Goal: Contribute content: Add original content to the website for others to see

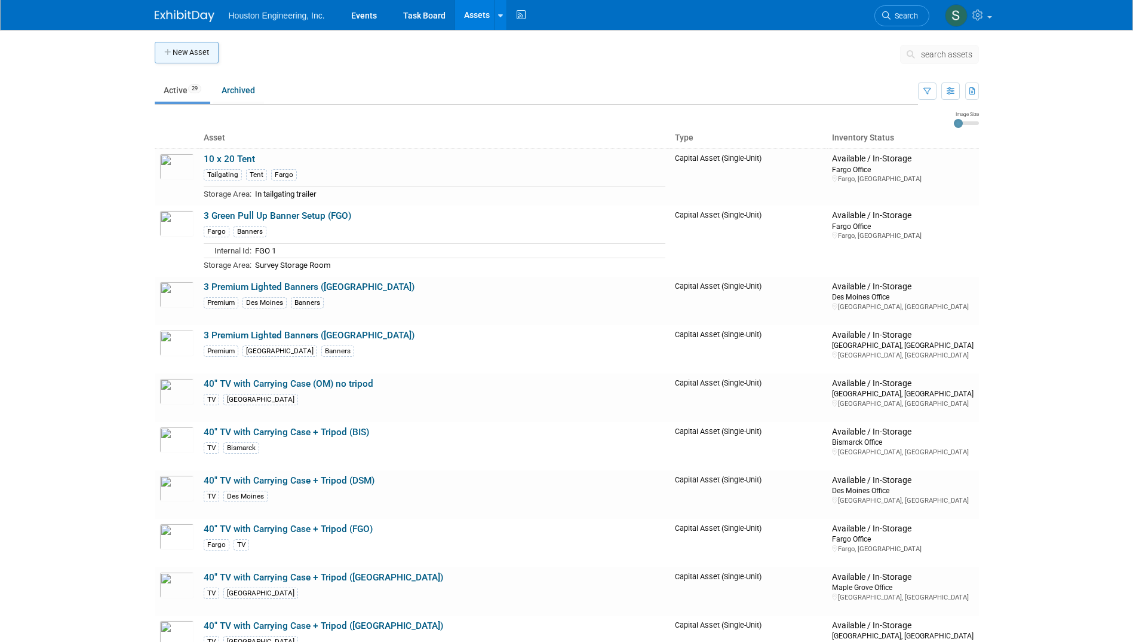
click at [208, 52] on button "New Asset" at bounding box center [187, 53] width 64 height 22
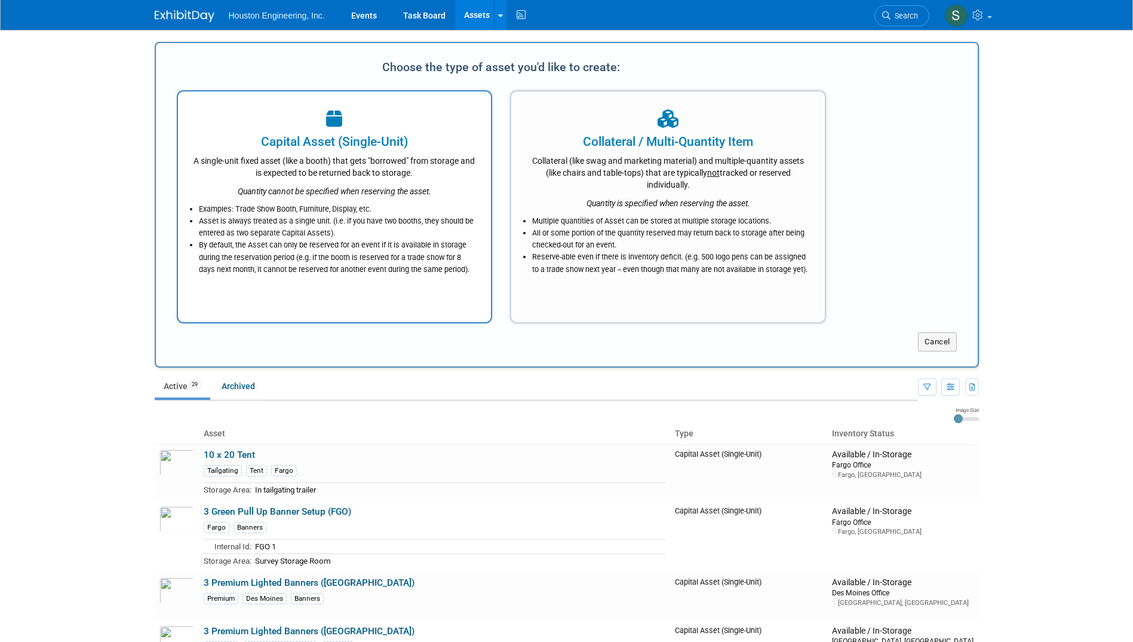
click at [446, 189] on div "Quantity cannot be specified when reserving the asset." at bounding box center [335, 188] width 284 height 19
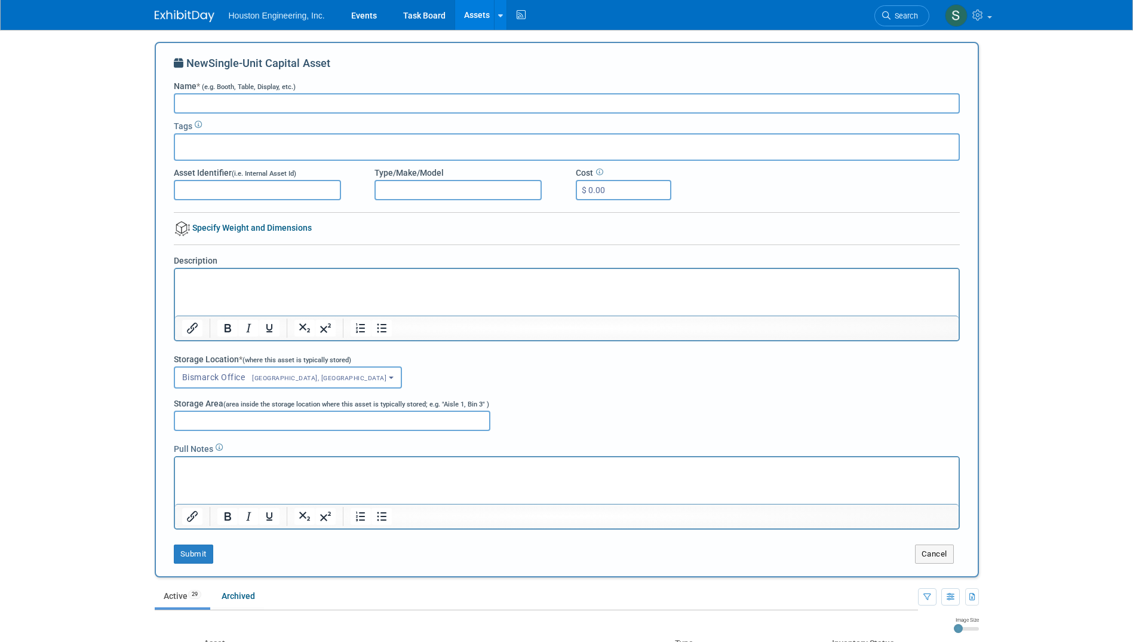
click at [197, 98] on input "Name * (e.g. Booth, Table, Display, etc.)" at bounding box center [567, 103] width 786 height 20
type input "Plinko Board"
click at [293, 372] on span "Bismarck Office [GEOGRAPHIC_DATA], [GEOGRAPHIC_DATA]" at bounding box center [284, 377] width 205 height 10
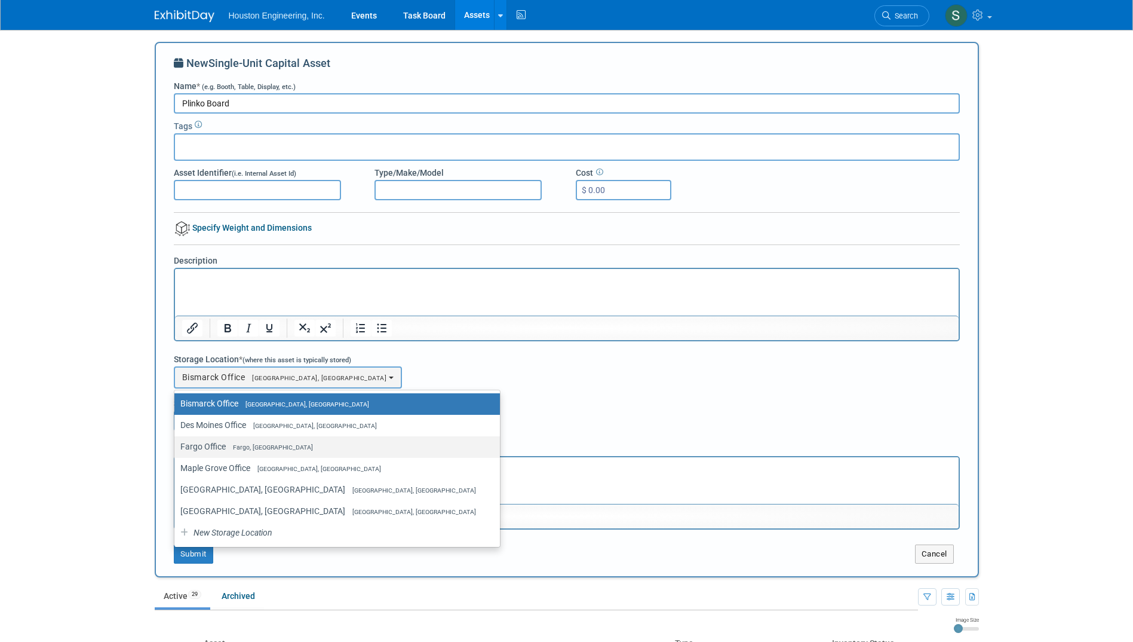
click at [266, 452] on label "Fargo Office Fargo, [GEOGRAPHIC_DATA]" at bounding box center [334, 446] width 308 height 16
click at [176, 450] on input "Fargo Office Fargo, [GEOGRAPHIC_DATA]" at bounding box center [172, 447] width 8 height 8
select select "11224041"
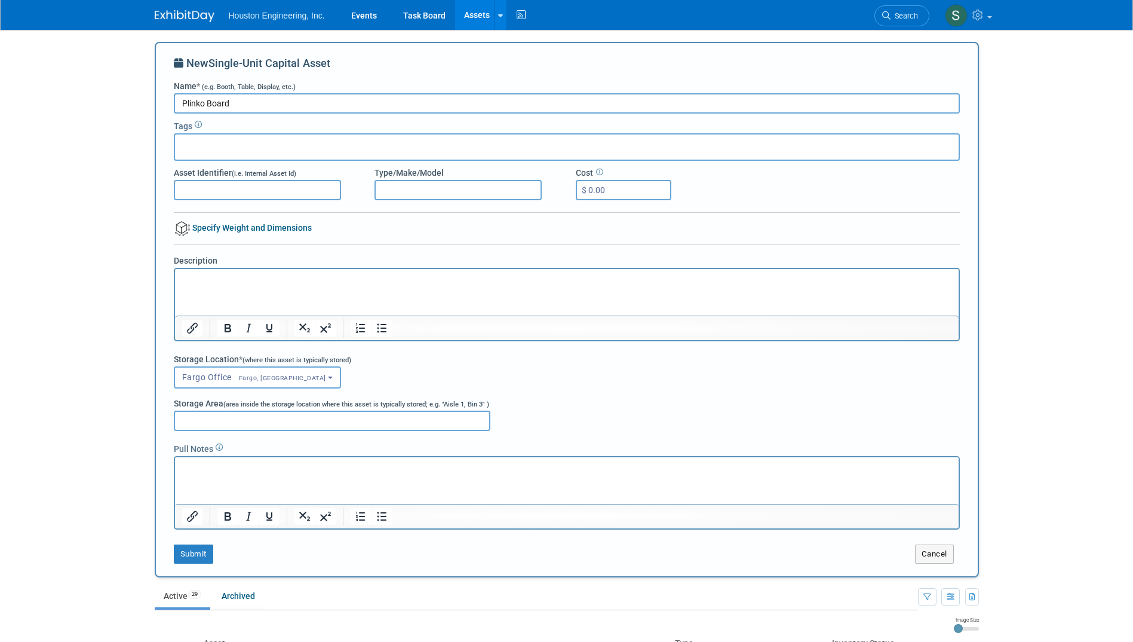
click at [319, 186] on input "Asset Identifier (i.e. Internal Asset Id)" at bounding box center [257, 190] width 167 height 20
click at [221, 100] on input "Plinko Board" at bounding box center [567, 103] width 786 height 20
click at [242, 105] on input "Plinko Board" at bounding box center [567, 103] width 786 height 20
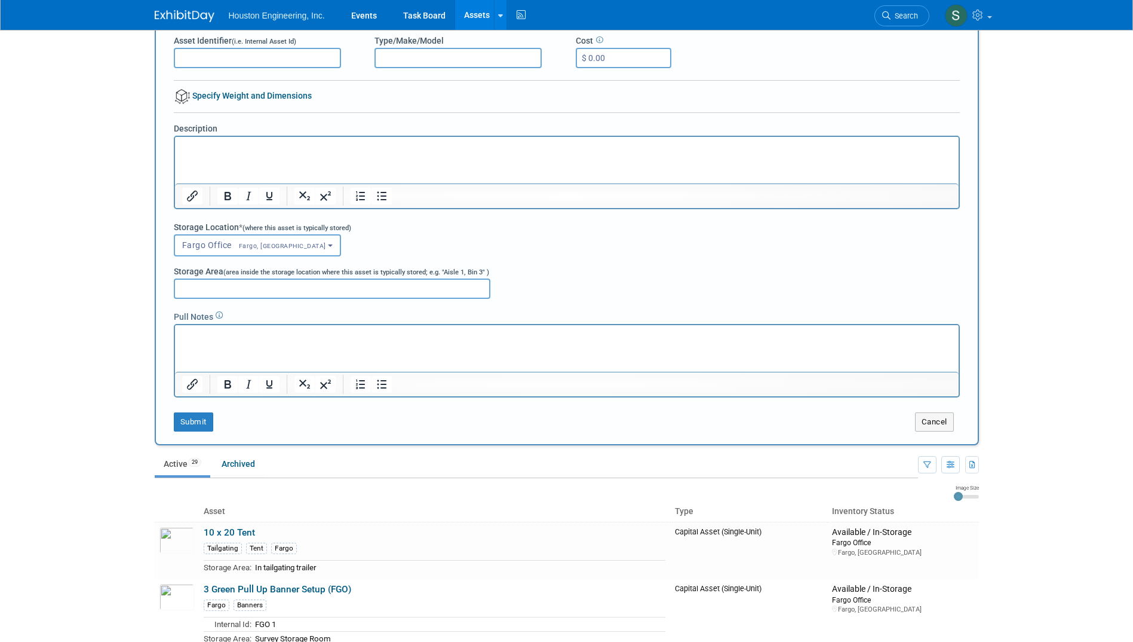
scroll to position [179, 0]
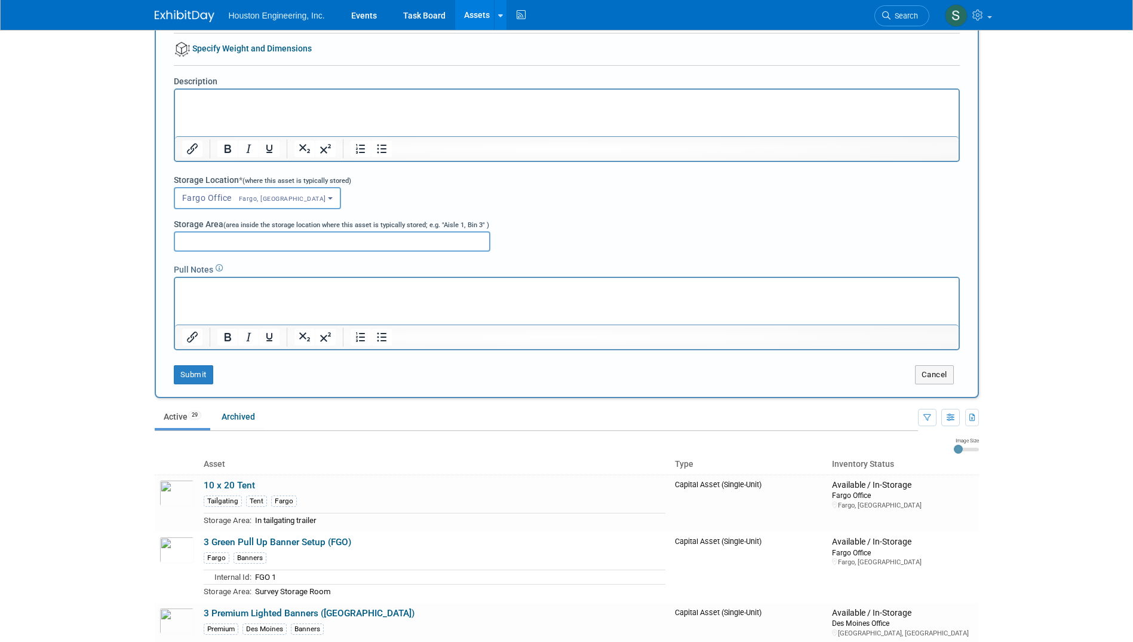
click at [204, 295] on html at bounding box center [566, 286] width 784 height 17
click at [241, 485] on link "10 x 20 Tent" at bounding box center [229, 485] width 51 height 11
click at [186, 379] on button "Submit" at bounding box center [193, 374] width 39 height 19
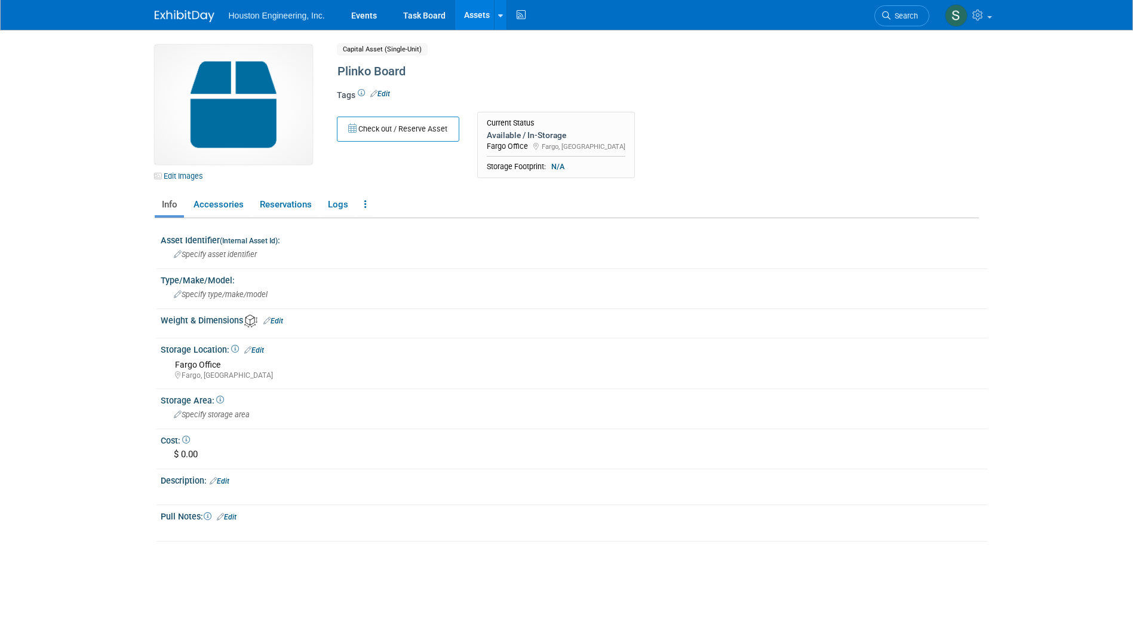
click at [249, 92] on img at bounding box center [234, 104] width 158 height 119
click at [186, 170] on link "Edit Images" at bounding box center [181, 175] width 53 height 15
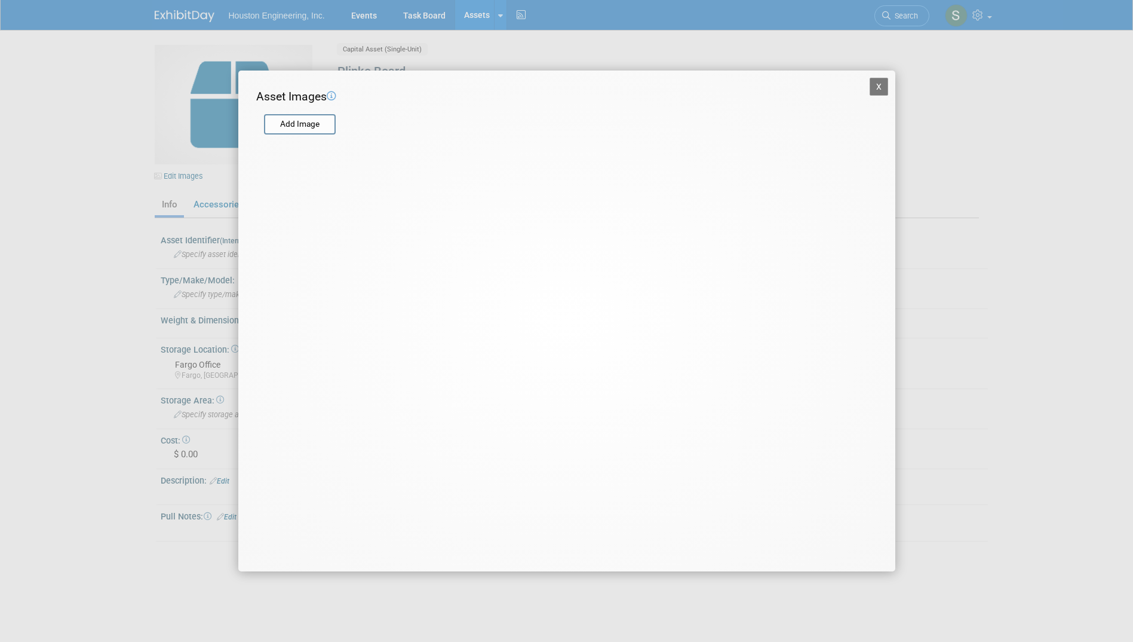
click at [884, 84] on button "X" at bounding box center [879, 87] width 19 height 18
